Goal: Task Accomplishment & Management: Use online tool/utility

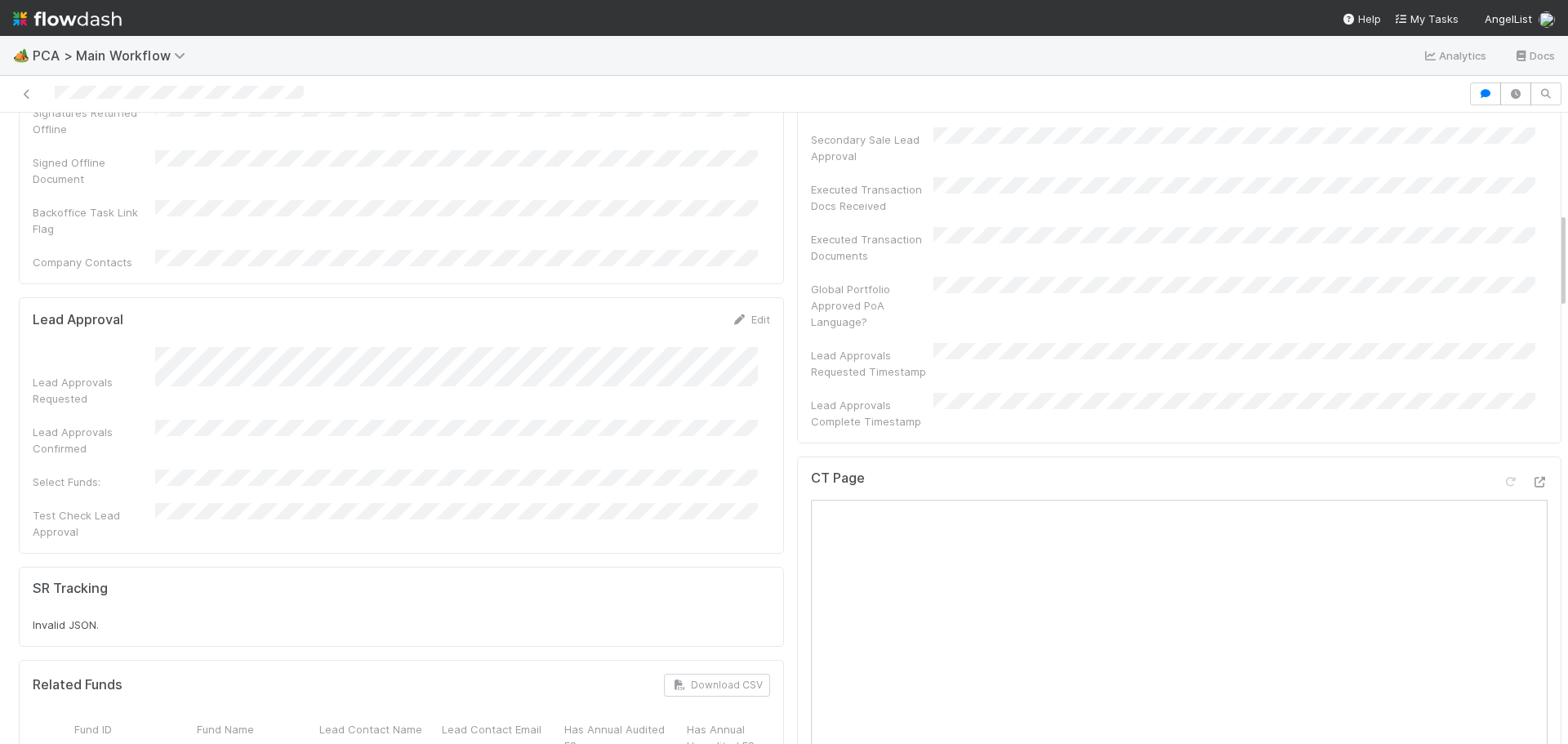
scroll to position [653, 0]
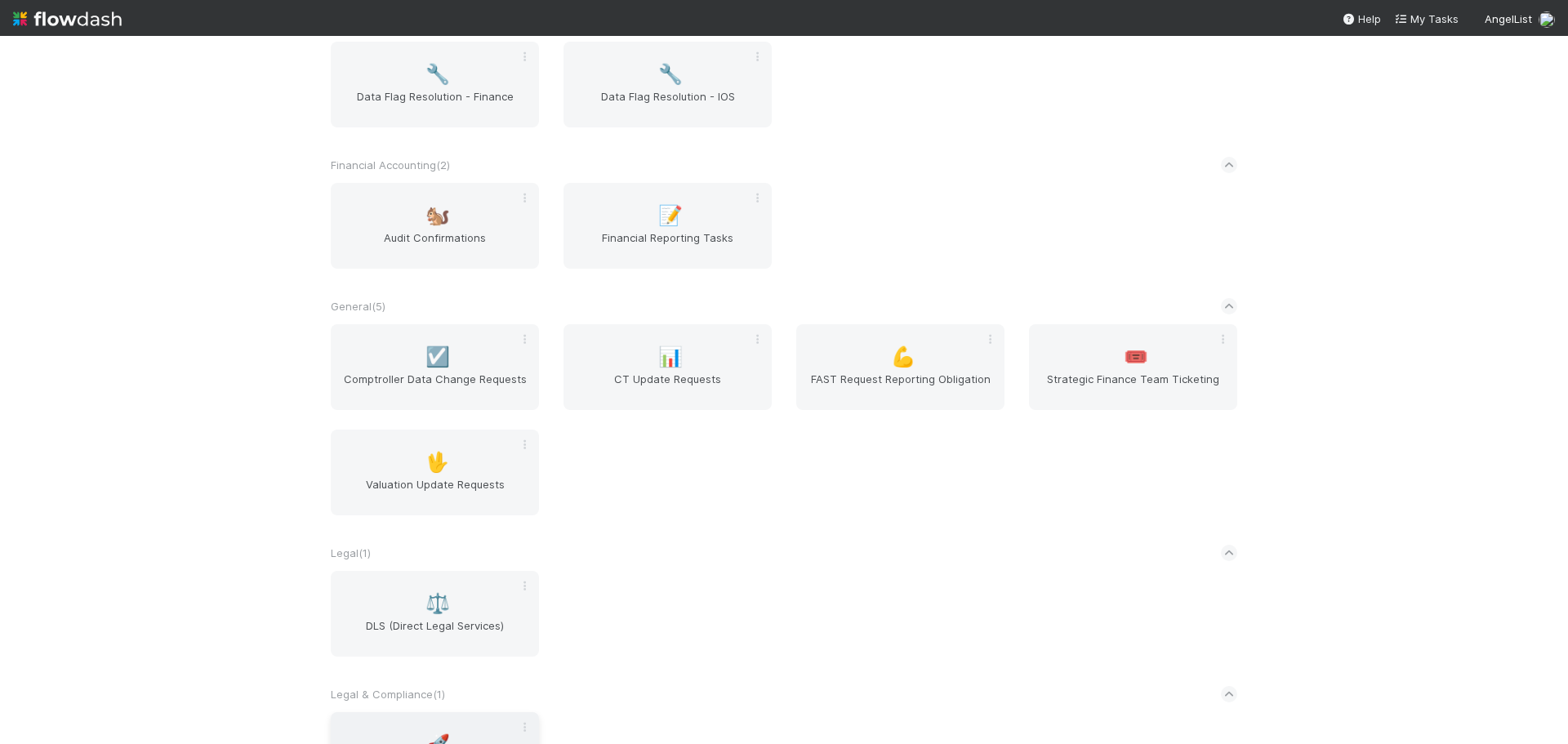
scroll to position [467, 0]
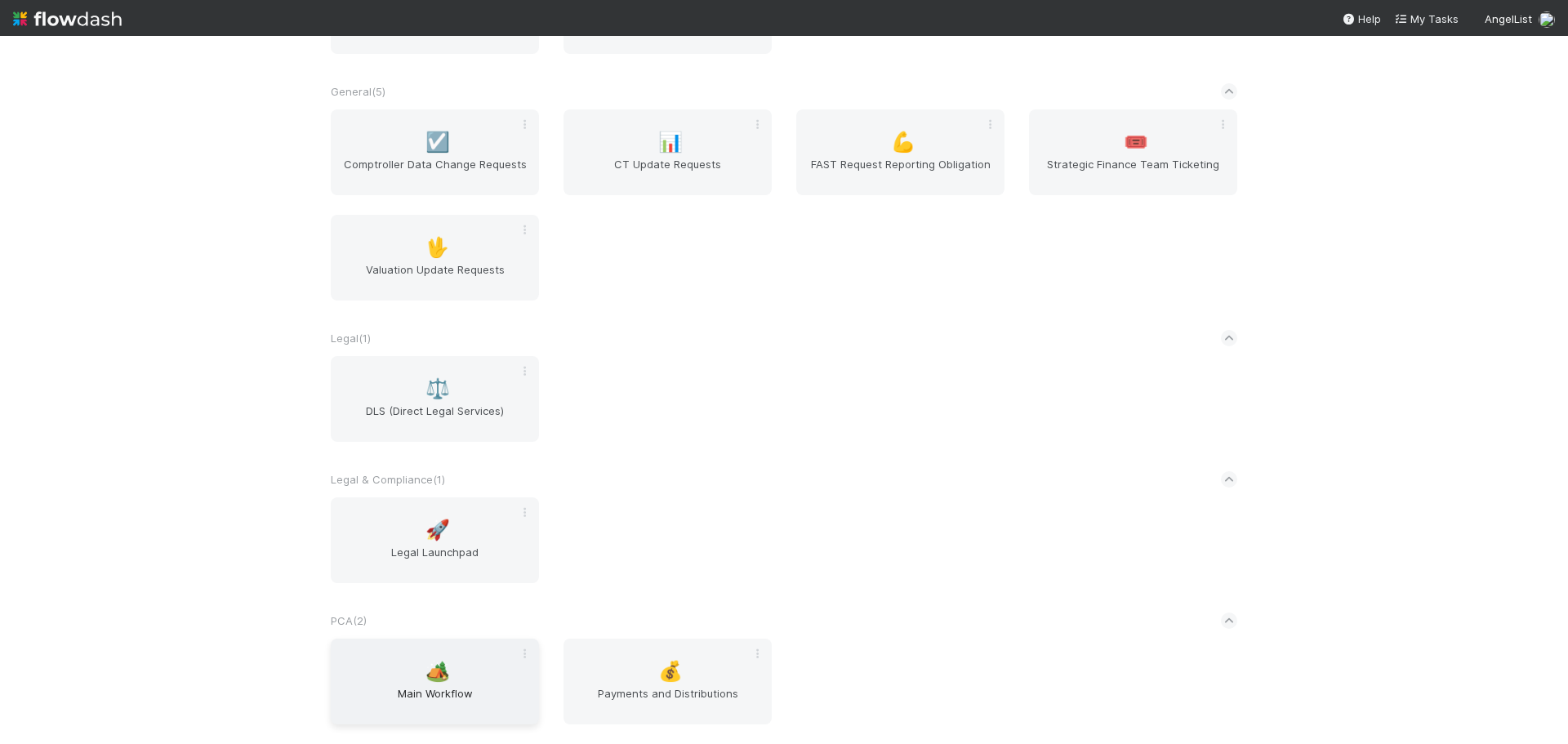
click at [431, 662] on span "🏕️" at bounding box center [438, 671] width 24 height 21
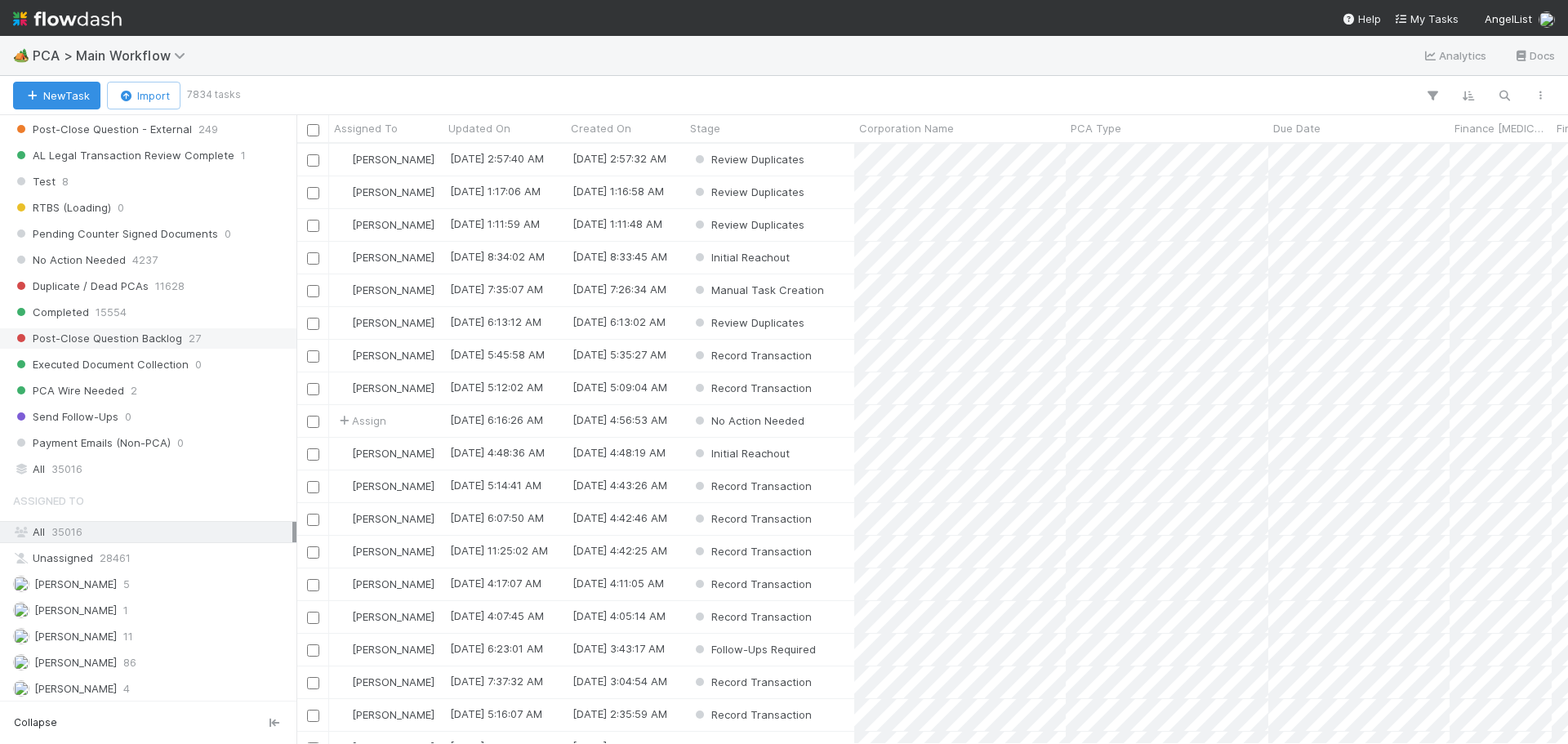
scroll to position [1753, 0]
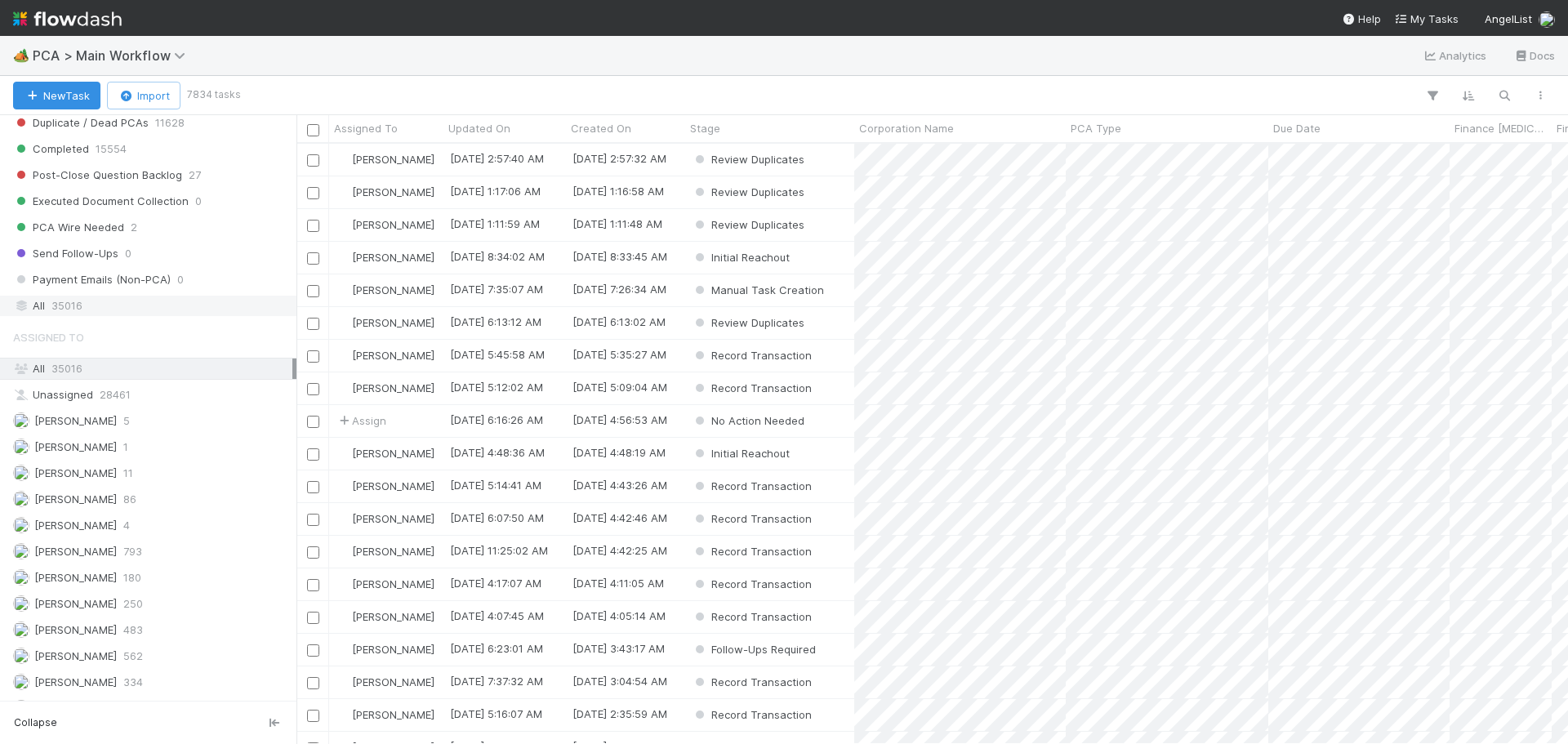
click at [79, 312] on span "35016" at bounding box center [66, 306] width 31 height 20
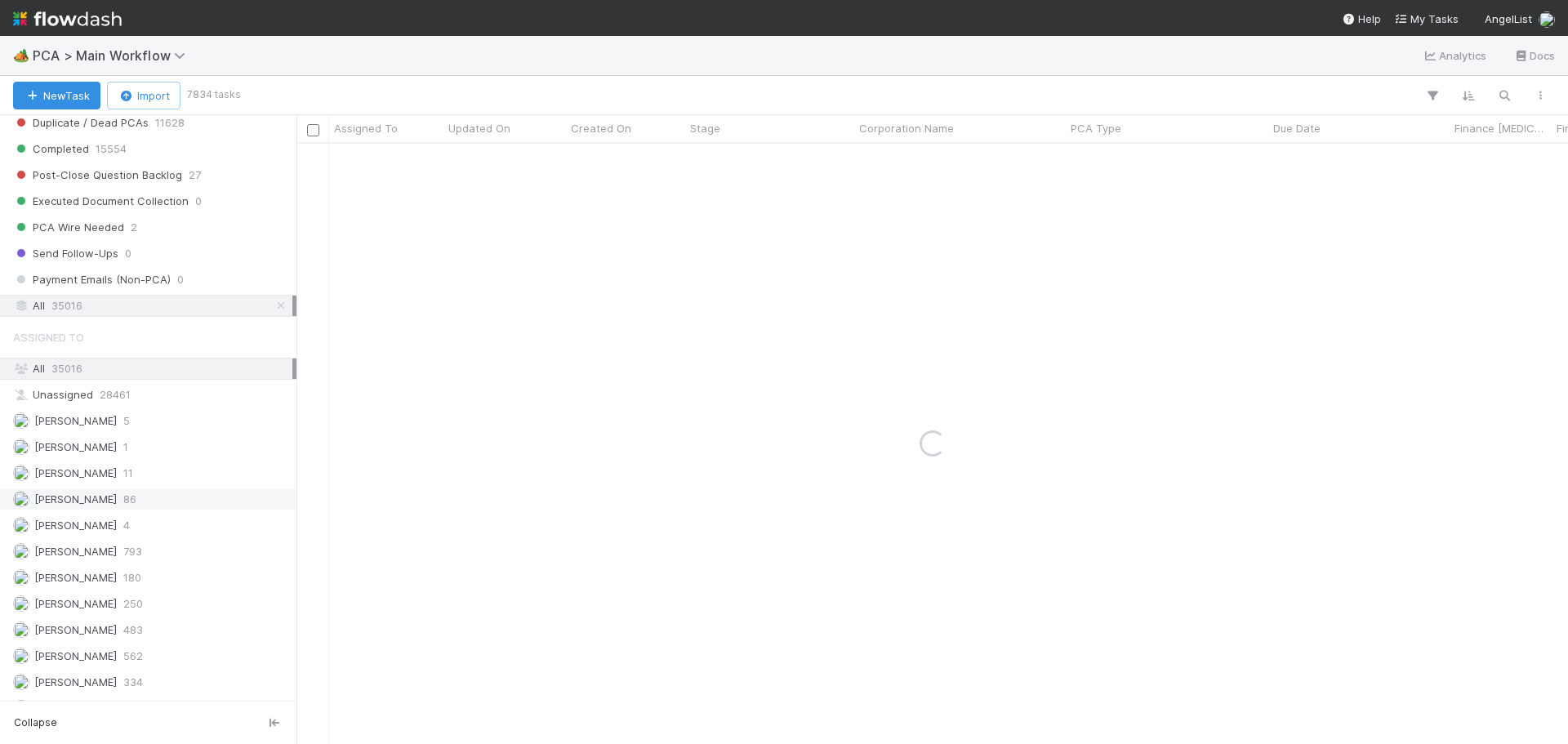
click at [273, 309] on icon at bounding box center [281, 305] width 17 height 10
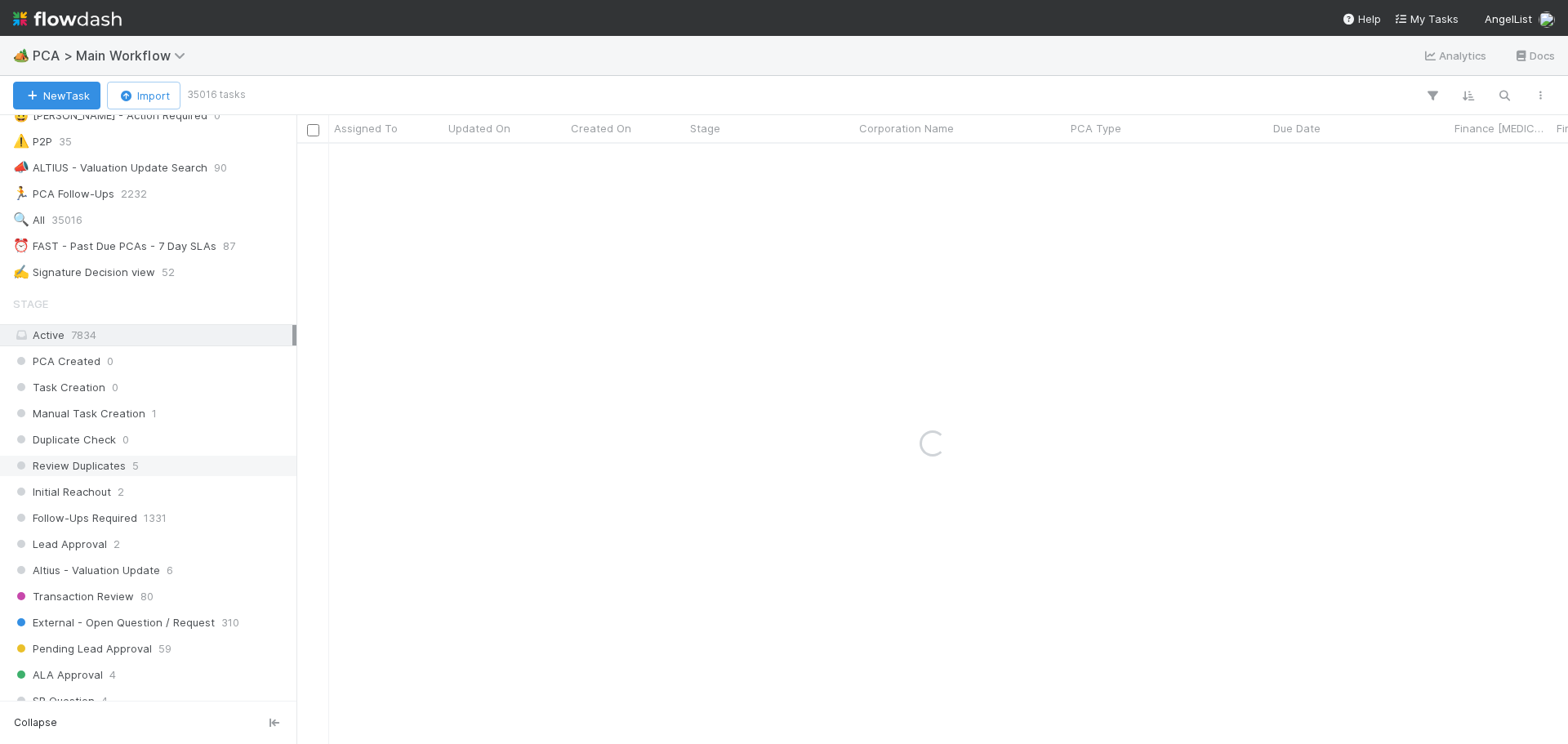
scroll to position [283, 0]
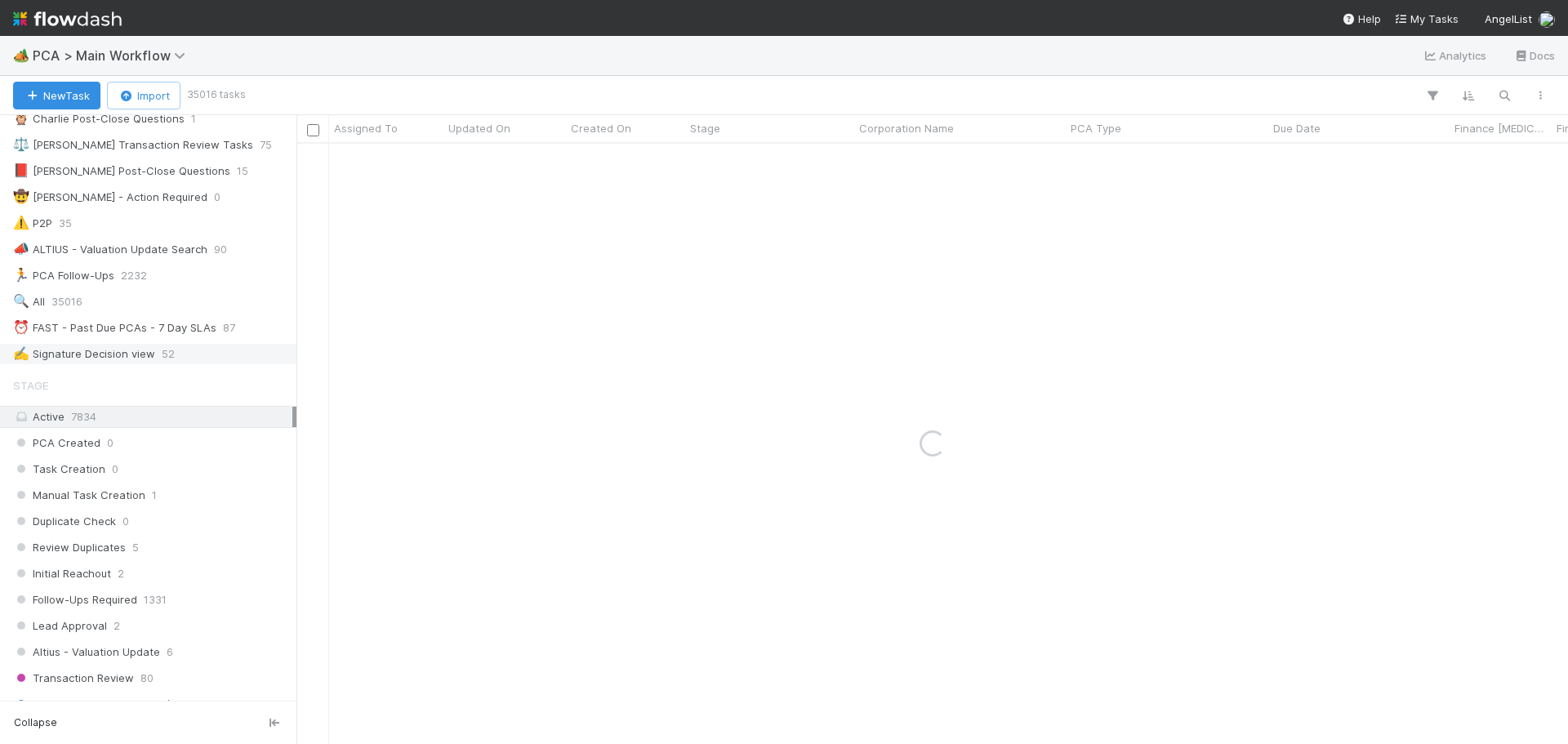
click at [138, 329] on div "⏰ FAST - Past Due PCAs - 7 Day SLAs" at bounding box center [114, 327] width 203 height 20
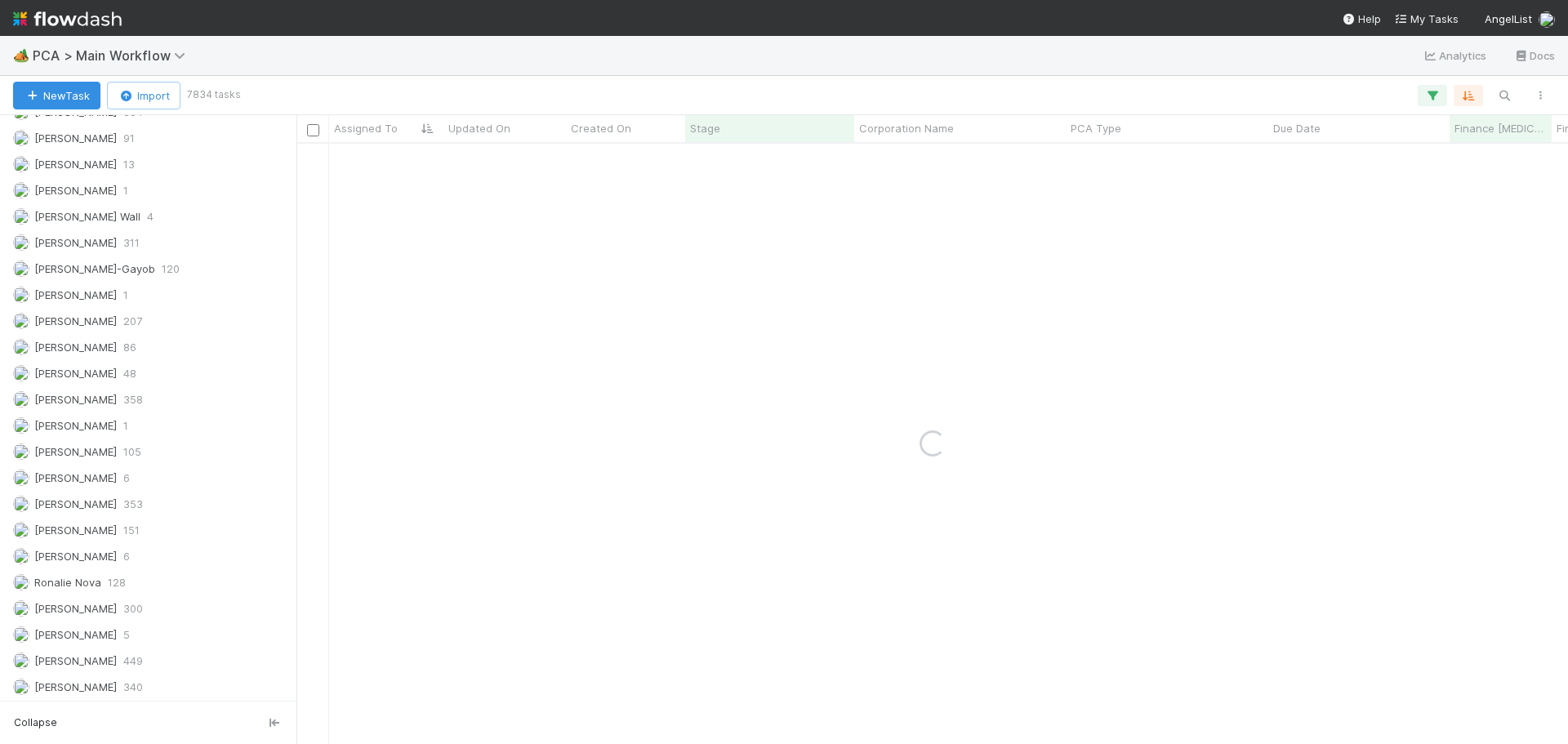
scroll to position [2325, 0]
click at [129, 320] on span "207" at bounding box center [133, 320] width 19 height 20
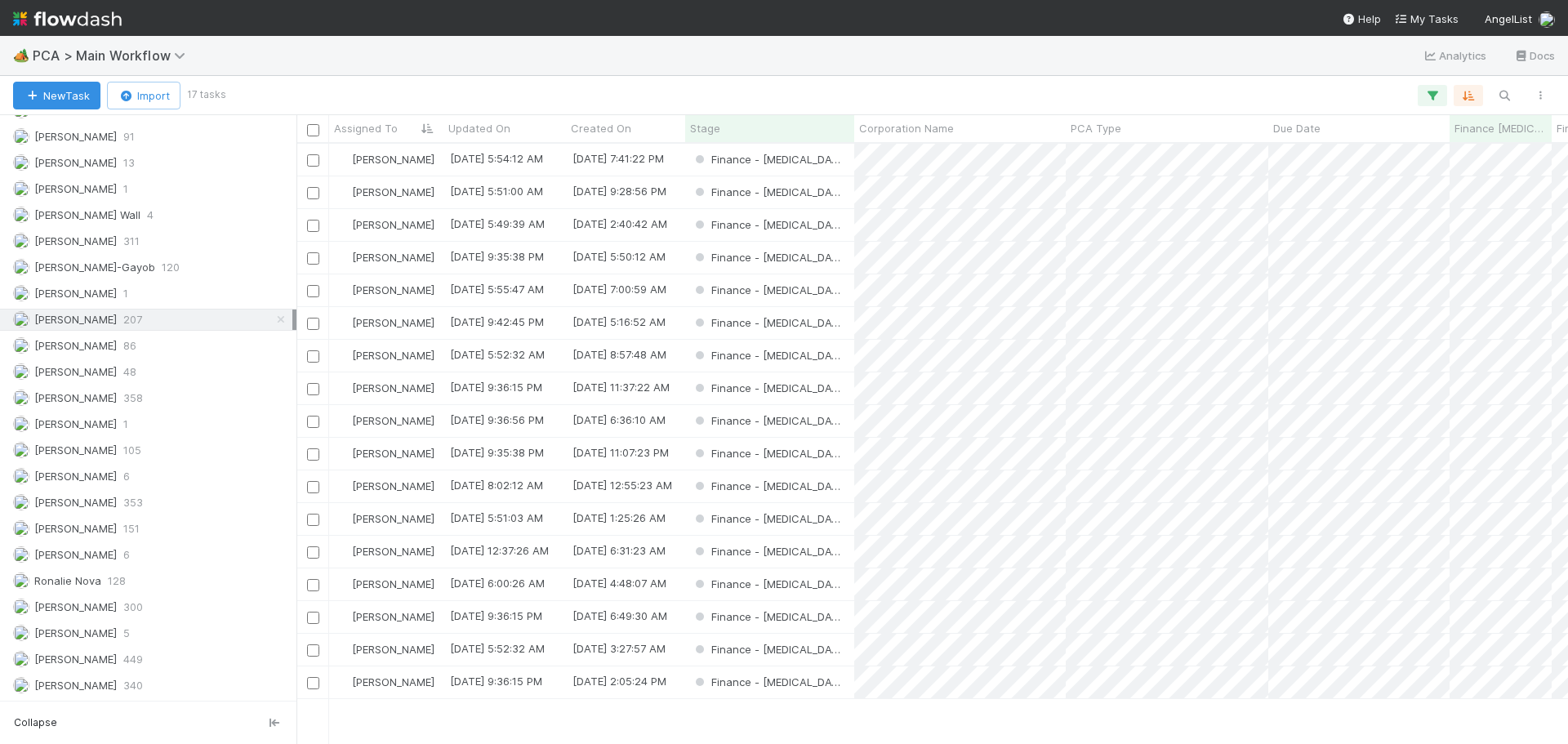
scroll to position [588, 1259]
click at [1534, 93] on icon "button" at bounding box center [1541, 96] width 17 height 10
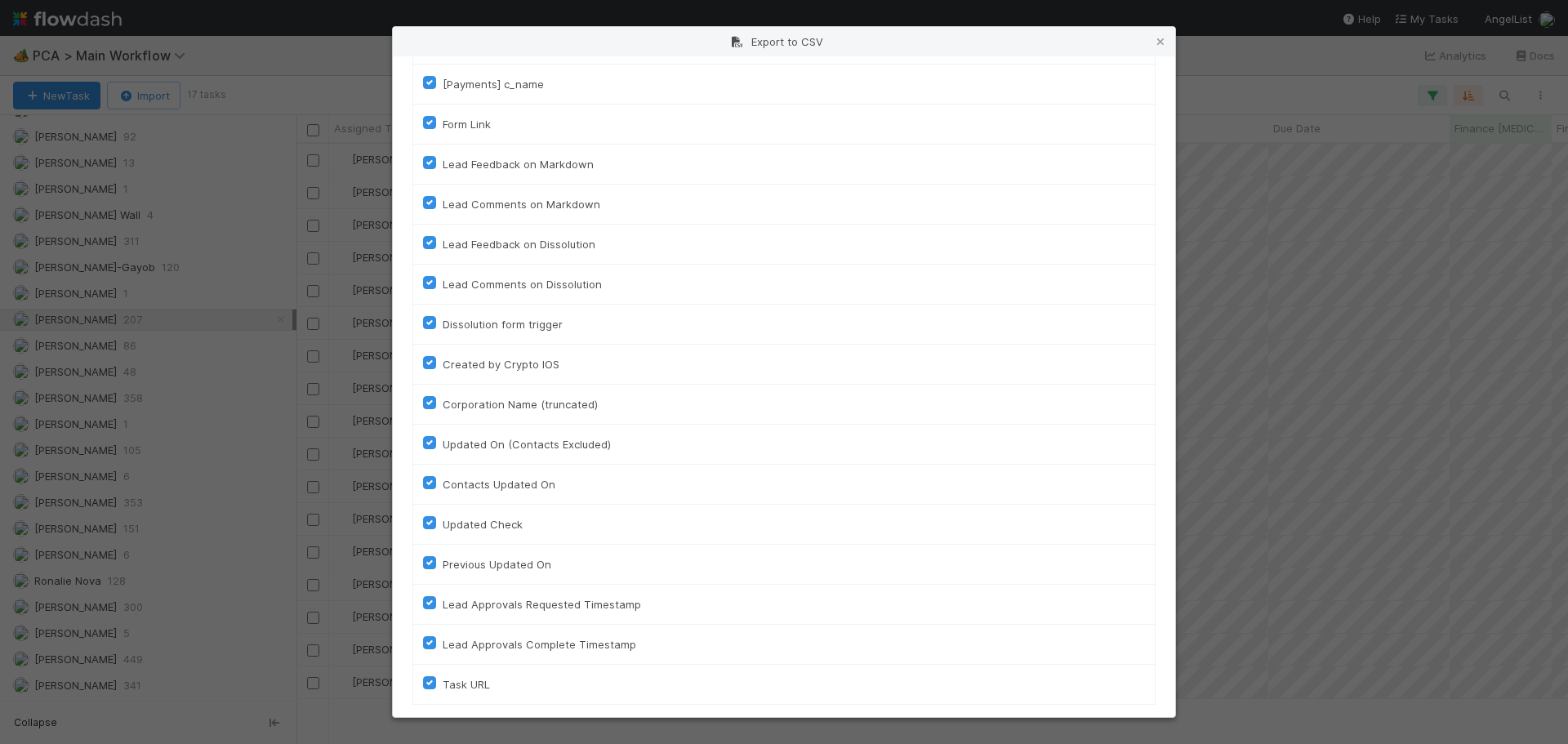
scroll to position [7270, 0]
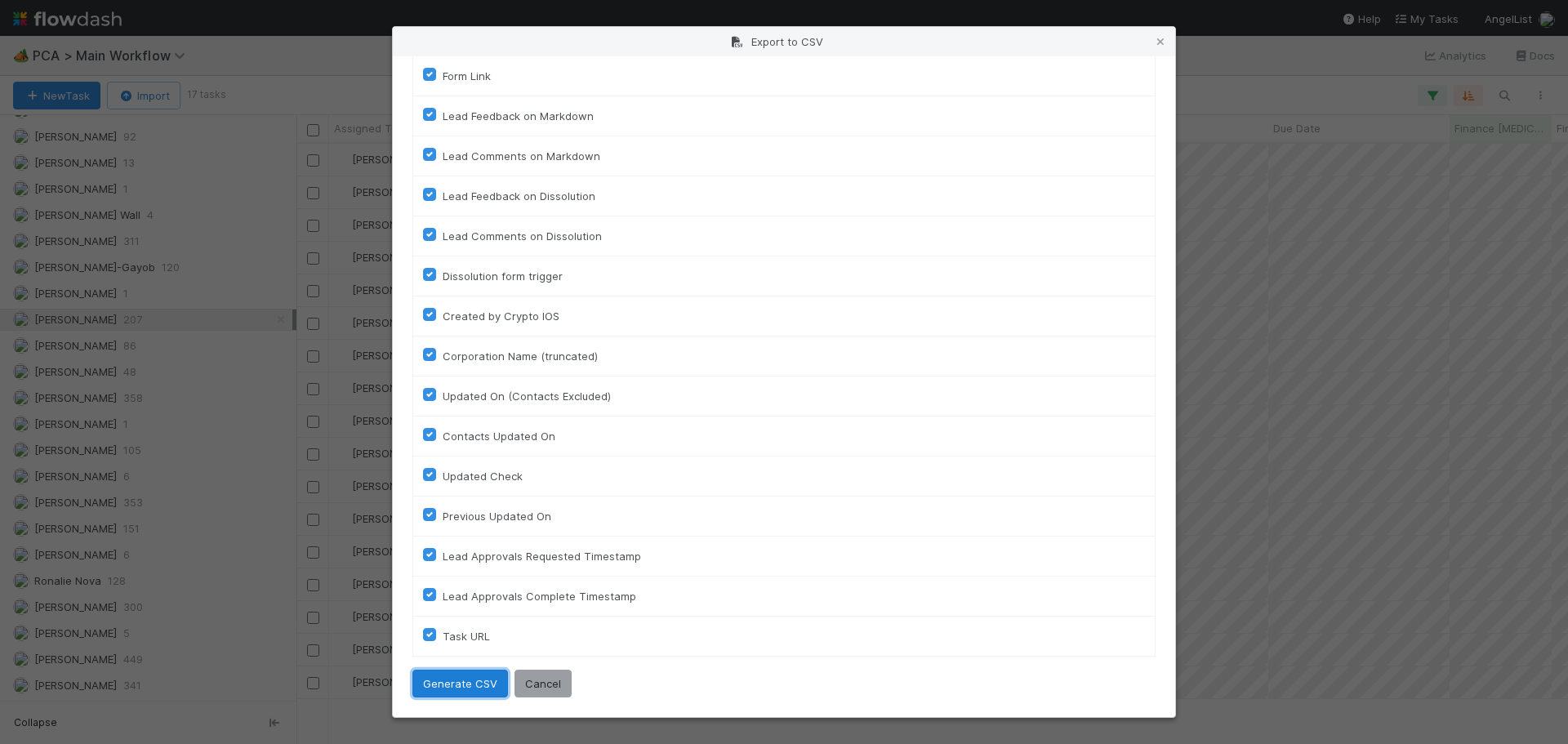
click at [474, 680] on button "Generate CSV" at bounding box center [460, 684] width 96 height 28
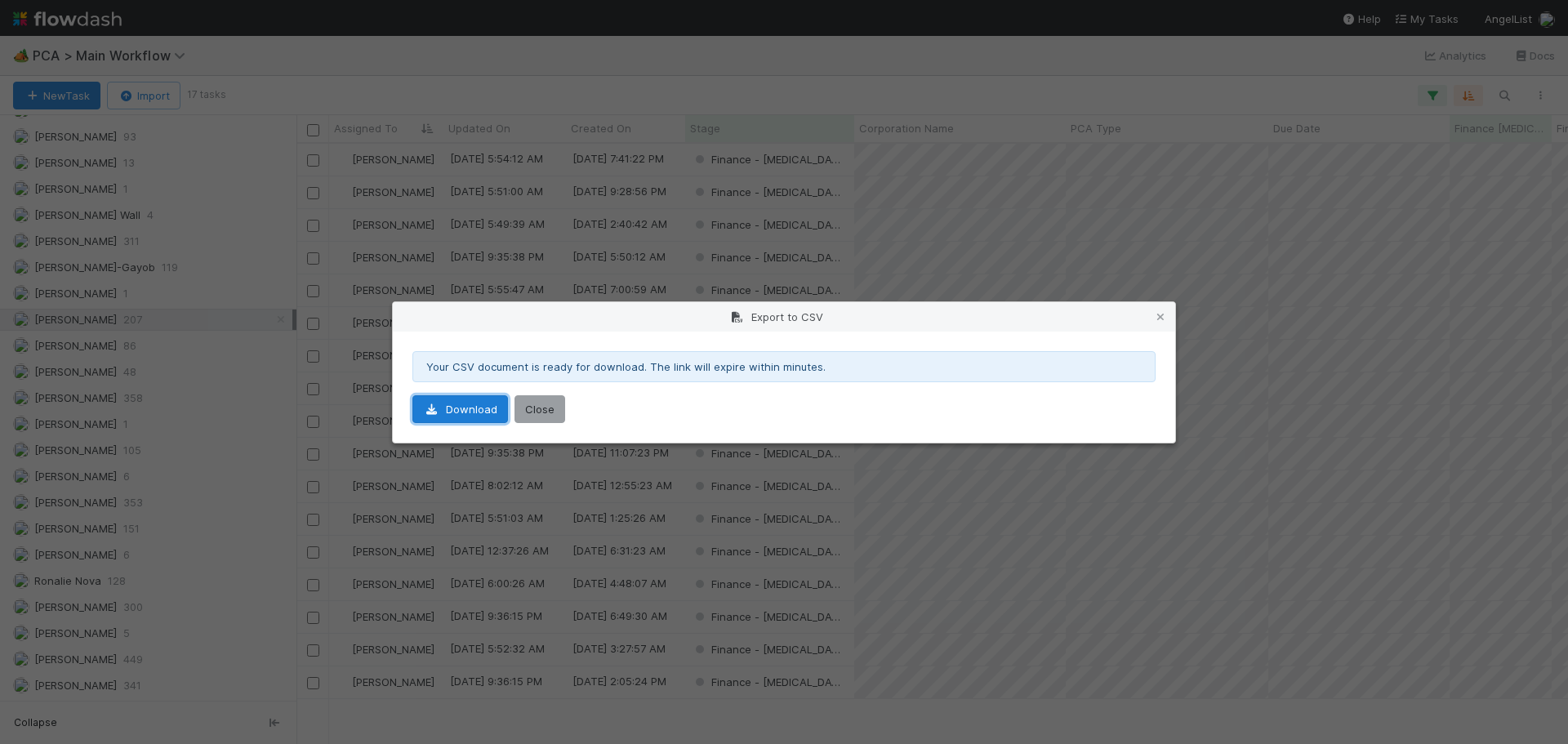
click at [473, 412] on link "Download" at bounding box center [460, 409] width 96 height 28
click at [536, 412] on button "Close" at bounding box center [540, 409] width 51 height 28
